Goal: Information Seeking & Learning: Get advice/opinions

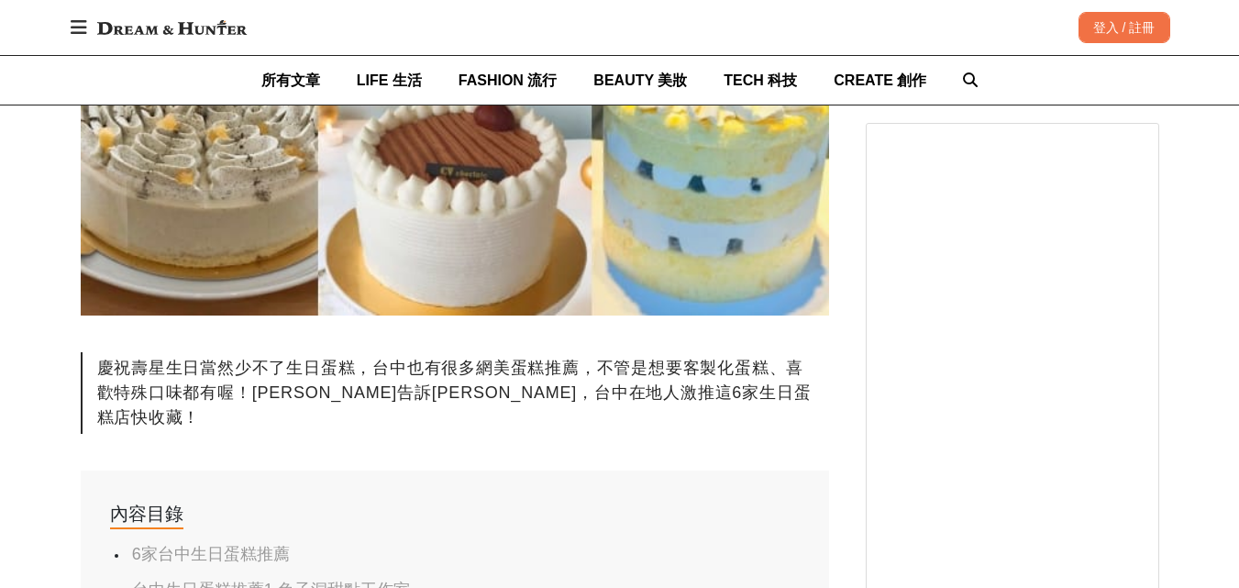
scroll to position [642, 0]
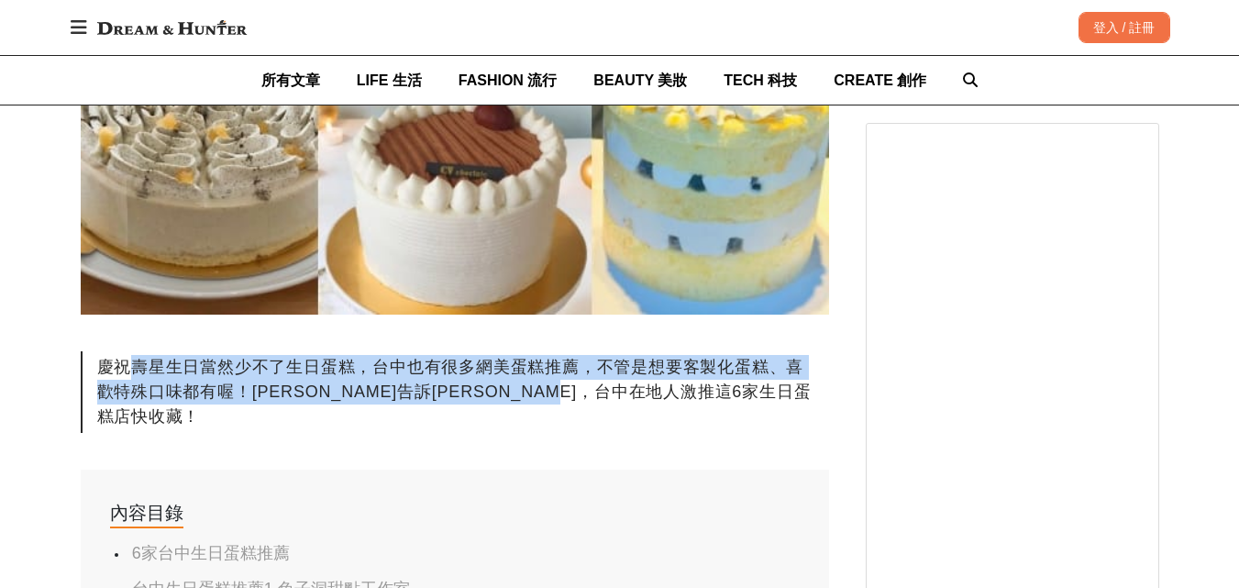
drag, startPoint x: 133, startPoint y: 371, endPoint x: 739, endPoint y: 382, distance: 606.4
click at [739, 382] on div "慶祝壽星生日當然少不了生日蛋糕，台中也有很多網美蛋糕推薦，不管是想要客製化蛋糕、喜歡特殊口味都有喔！[PERSON_NAME]告訴[PERSON_NAME]，…" at bounding box center [455, 392] width 748 height 82
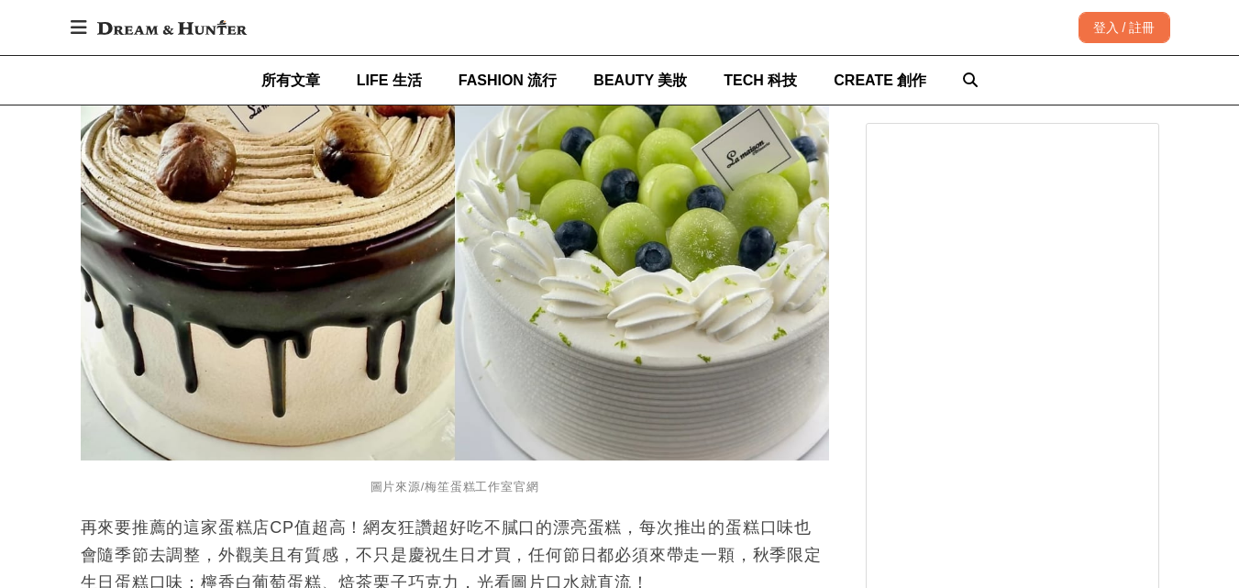
scroll to position [4311, 0]
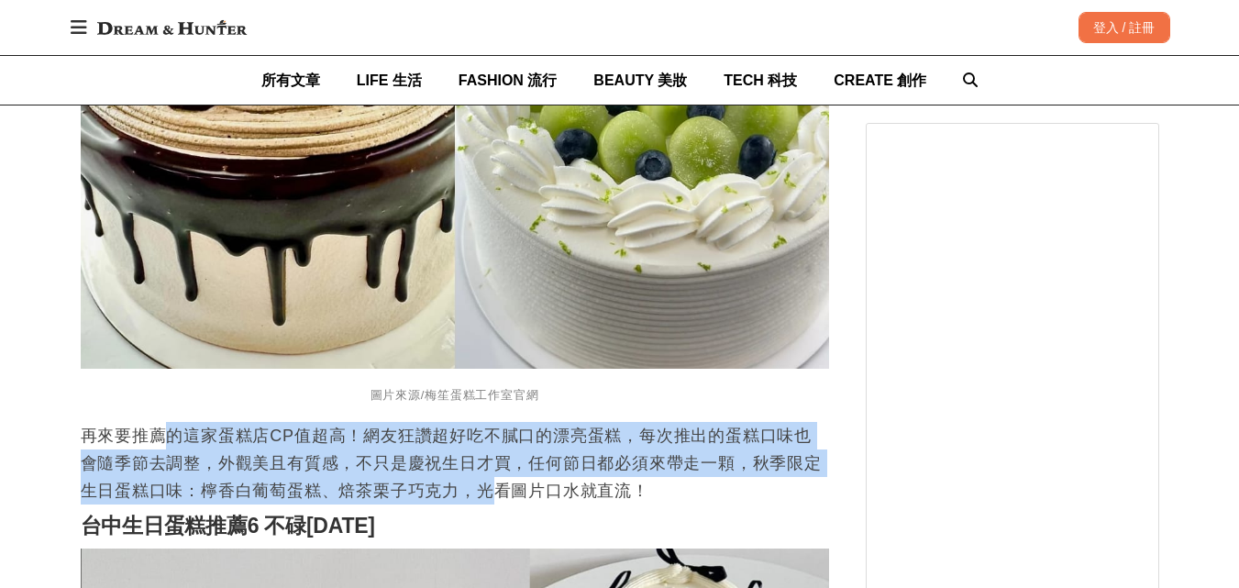
drag, startPoint x: 163, startPoint y: 402, endPoint x: 502, endPoint y: 477, distance: 346.7
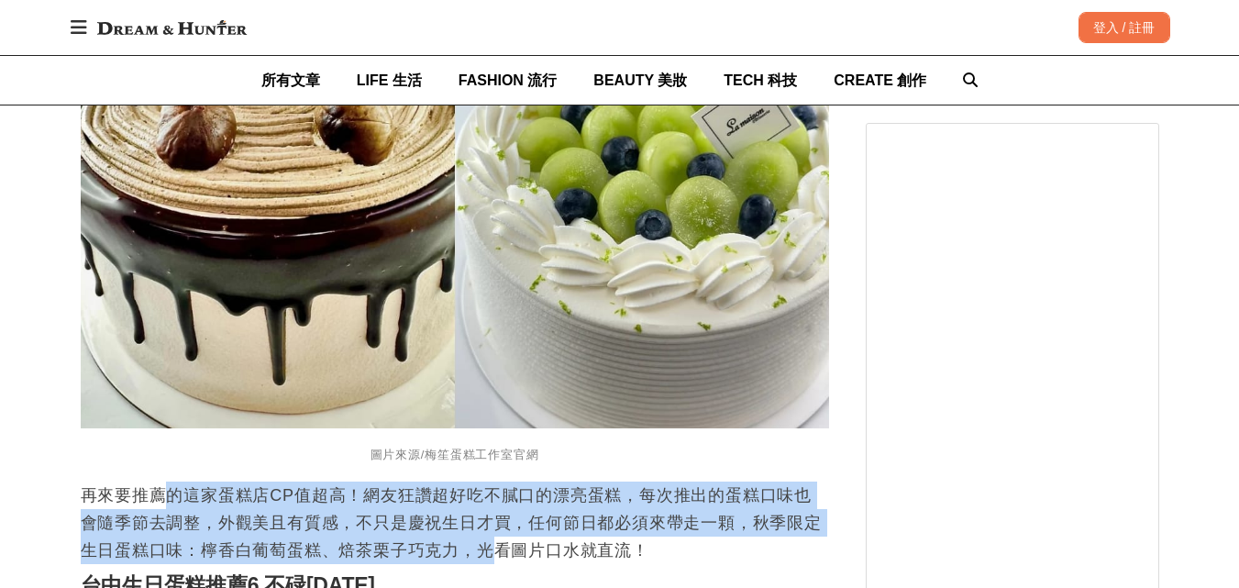
scroll to position [4219, 0]
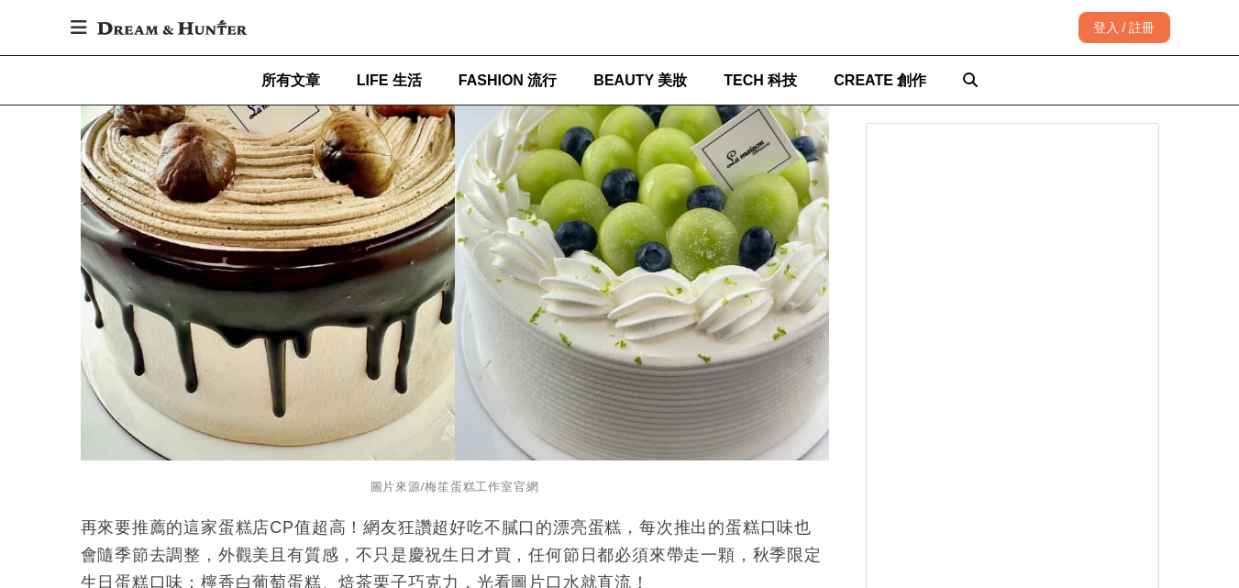
click at [737, 553] on p "再來要推薦的這家蛋糕店CP值超高！網友狂讚超好吃不膩口的漂亮蛋糕，每次推出的蛋糕口味也會隨季節去調整，外觀美且有質感，不只是慶祝生日才買，任何節日都必須來帶走…" at bounding box center [455, 555] width 748 height 83
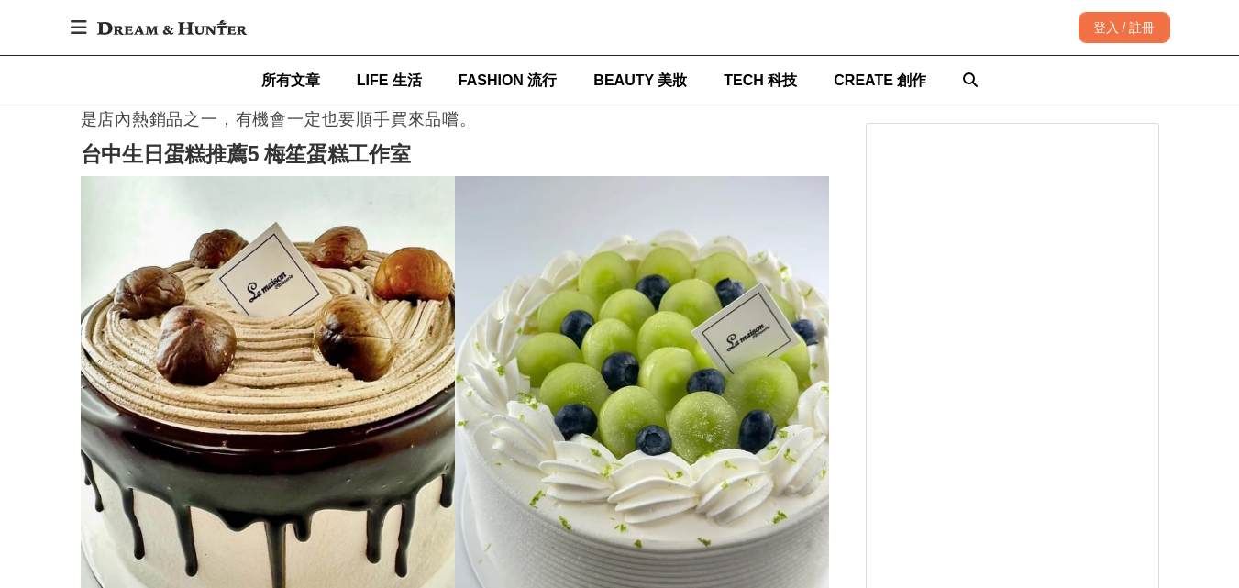
scroll to position [3944, 0]
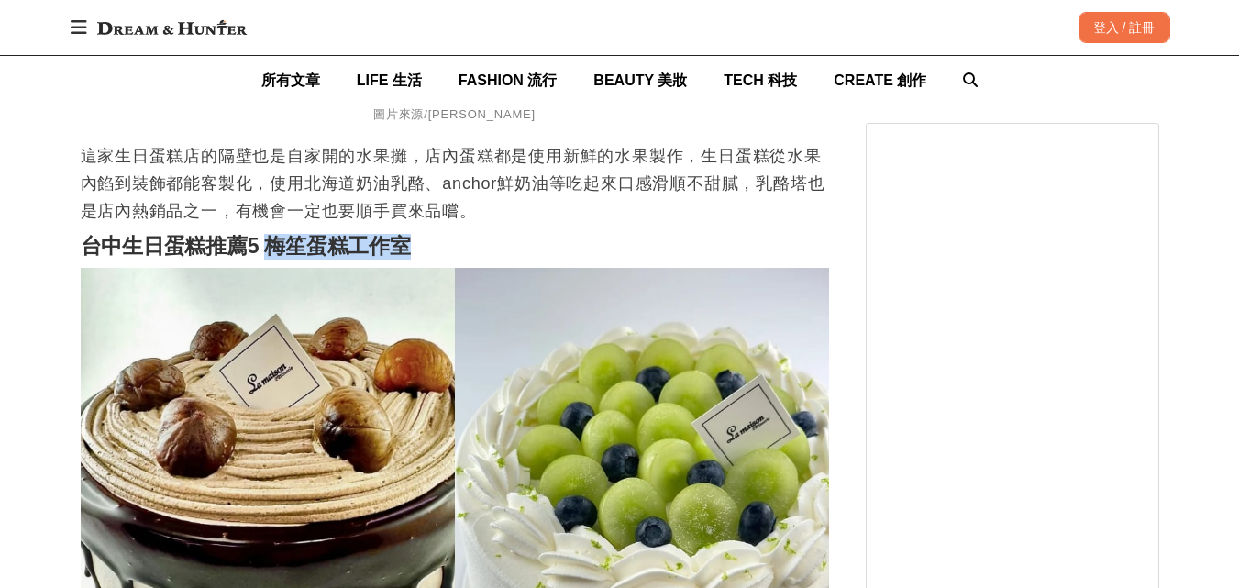
drag, startPoint x: 271, startPoint y: 224, endPoint x: 434, endPoint y: 225, distance: 163.3
click at [434, 234] on h2 "台中生日蛋糕推薦5 梅笙蛋糕工作室" at bounding box center [455, 247] width 748 height 26
copy strong "梅笙蛋糕工作室"
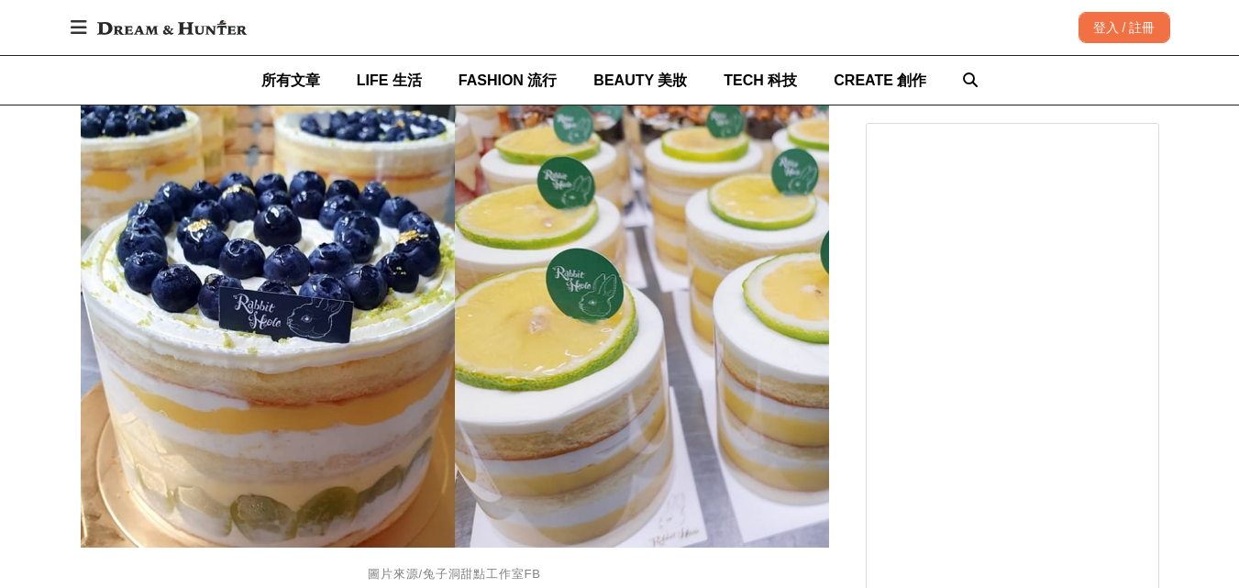
scroll to position [1284, 0]
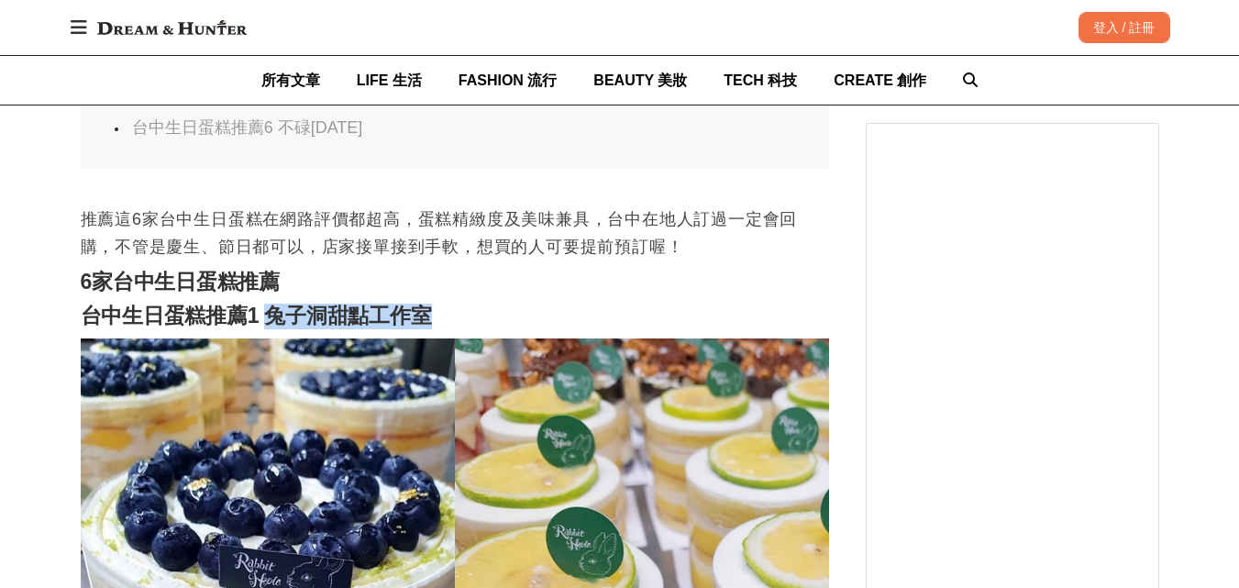
drag, startPoint x: 271, startPoint y: 290, endPoint x: 435, endPoint y: 297, distance: 163.4
click at [436, 304] on h2 "台中生日蛋糕推薦1 兔子洞甜點工作室" at bounding box center [455, 317] width 748 height 26
copy strong "兔子洞甜點工作室"
